Goal: Complete application form

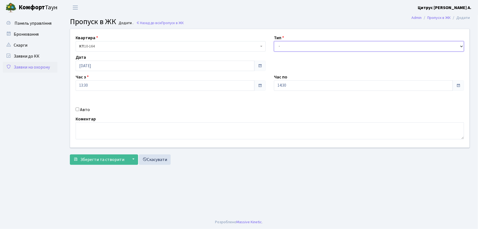
drag, startPoint x: 285, startPoint y: 48, endPoint x: 285, endPoint y: 51, distance: 3.1
click at [285, 48] on select "- Доставка Таксі Гості Сервіс" at bounding box center [369, 46] width 190 height 10
select select "1"
click at [274, 41] on select "- Доставка Таксі Гості Сервіс" at bounding box center [369, 46] width 190 height 10
drag, startPoint x: 271, startPoint y: 86, endPoint x: 256, endPoint y: 86, distance: 15.1
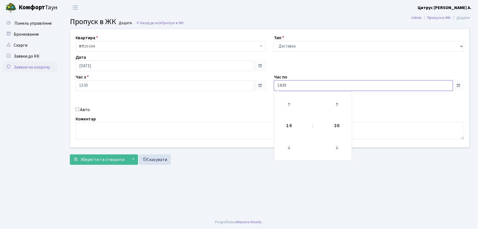
click at [256, 86] on div "Квартира <b>КТ</b>&nbsp;&nbsp;&nbsp;&nbsp;10-164 КТ 10-164 Тип - Доставка Таксі…" at bounding box center [270, 88] width 408 height 118
type input "22:00"
click at [78, 110] on input "Авто" at bounding box center [78, 109] width 4 height 4
checkbox input "true"
type input "АТ2281АО"
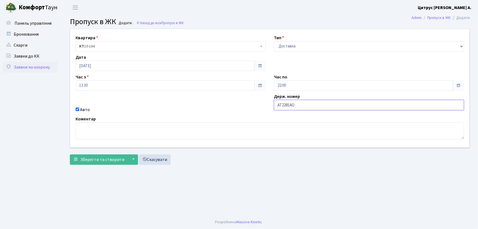
click at [70, 154] on button "Зберегти та створити" at bounding box center [99, 159] width 58 height 10
